Goal: Information Seeking & Learning: Learn about a topic

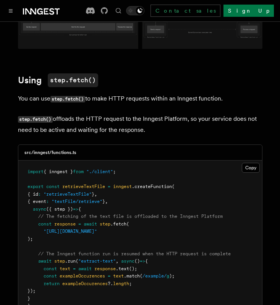
scroll to position [215, 0]
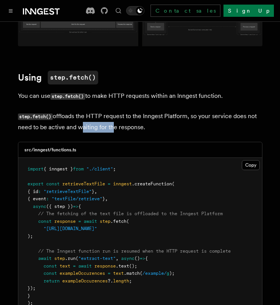
drag, startPoint x: 77, startPoint y: 120, endPoint x: 109, endPoint y: 125, distance: 31.7
click at [109, 125] on p "step.fetch() offloads the HTTP request to the Inngest Platform, so your service…" at bounding box center [140, 122] width 244 height 22
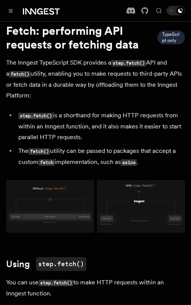
scroll to position [0, 0]
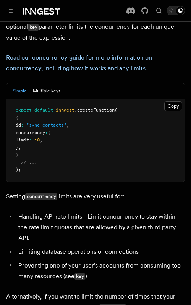
scroll to position [71, 0]
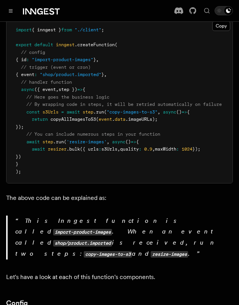
scroll to position [0, 4]
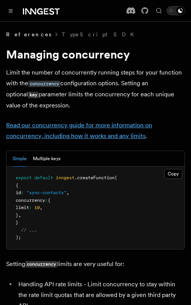
click at [107, 136] on link "Read our concurrency guide for more information on concurrency, including how i…" at bounding box center [79, 130] width 146 height 18
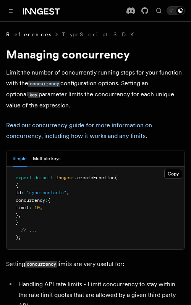
click at [107, 212] on pre "export default inngest .createFunction ( { id : "sync-contacts" , concurrency :…" at bounding box center [95, 207] width 178 height 82
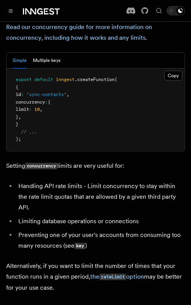
scroll to position [95, 0]
